Goal: Check status: Check status

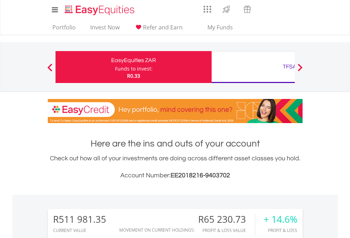
scroll to position [68, 111]
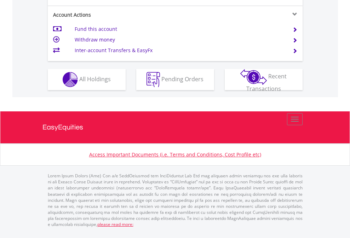
scroll to position [679, 0]
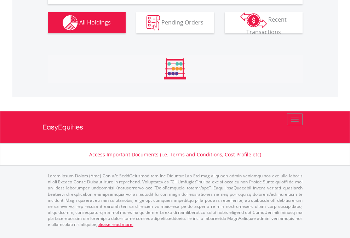
scroll to position [68, 111]
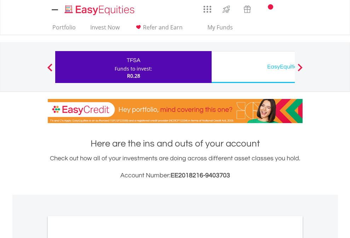
scroll to position [426, 0]
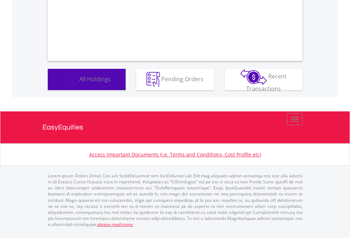
click at [79, 83] on span "All Holdings" at bounding box center [95, 79] width 32 height 8
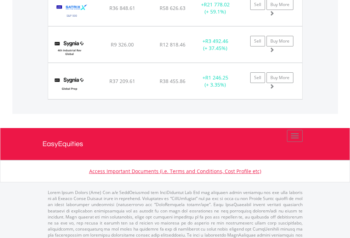
scroll to position [802, 0]
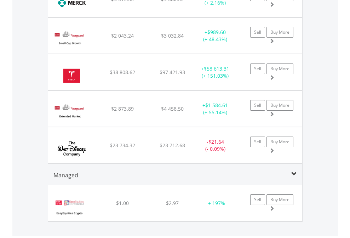
scroll to position [68, 111]
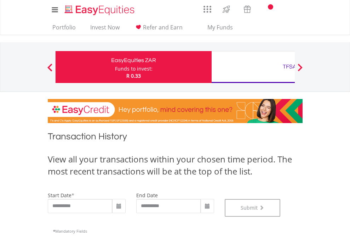
scroll to position [287, 0]
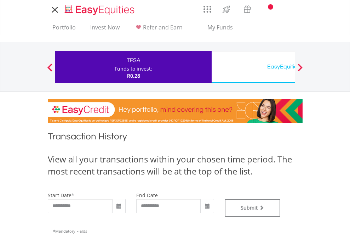
type input "**********"
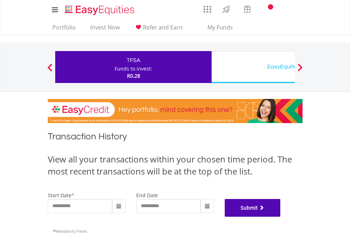
click at [281, 216] on button "Submit" at bounding box center [253, 208] width 56 height 18
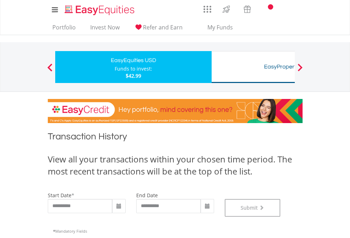
scroll to position [287, 0]
